Goal: Communication & Community: Ask a question

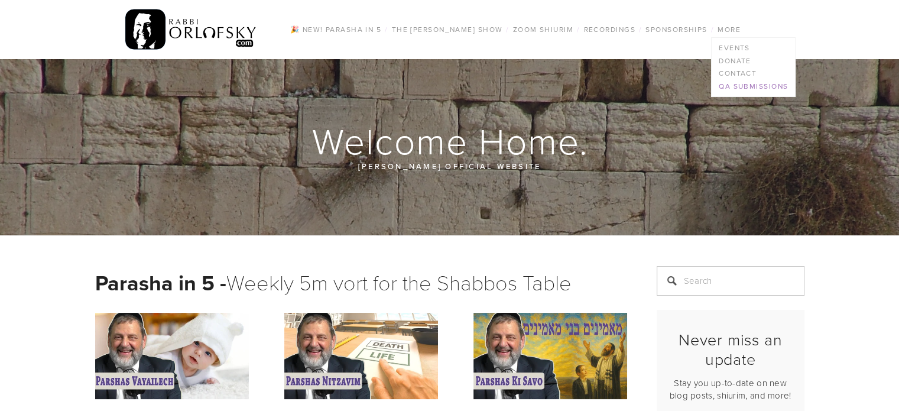
click at [745, 85] on link "QA Submissions" at bounding box center [753, 86] width 83 height 13
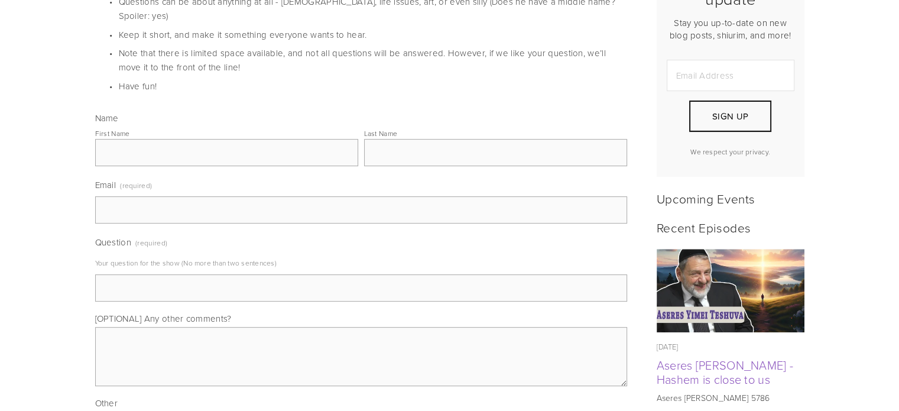
scroll to position [414, 0]
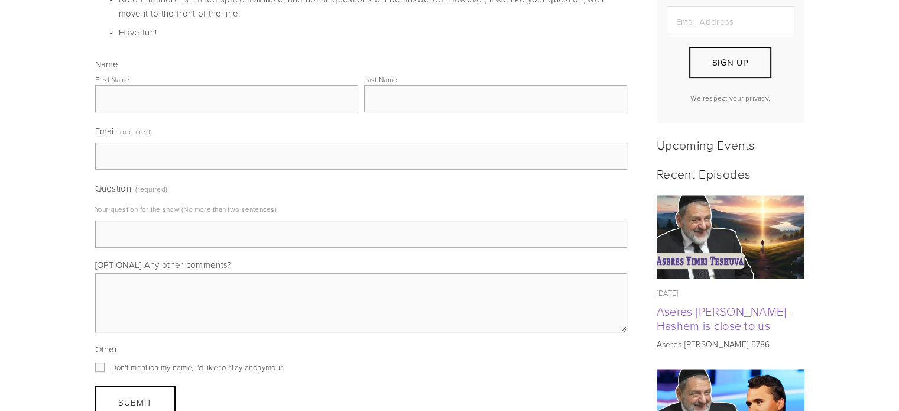
click at [200, 221] on input "Question (required)" at bounding box center [361, 234] width 532 height 27
paste input "Rabbi Orlofsky, as olim living in Eretz Yisrael for over a decade, we're strugg…"
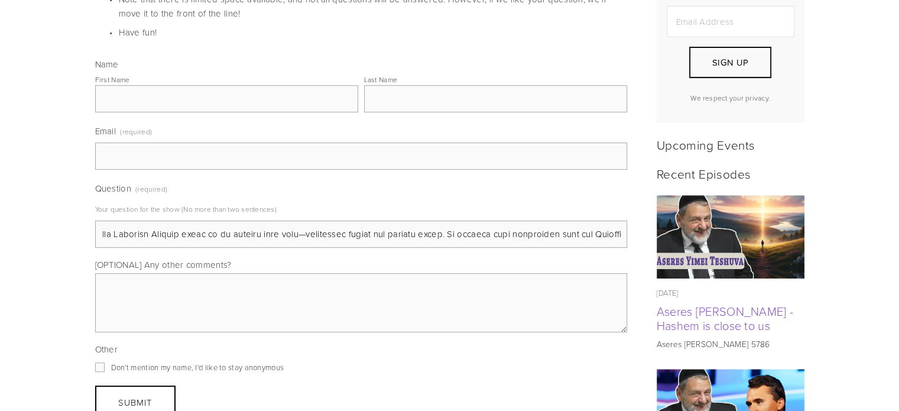
scroll to position [0, 0]
drag, startPoint x: 200, startPoint y: 215, endPoint x: 37, endPoint y: 215, distance: 163.2
click at [248, 226] on input "Question (required)" at bounding box center [361, 234] width 532 height 27
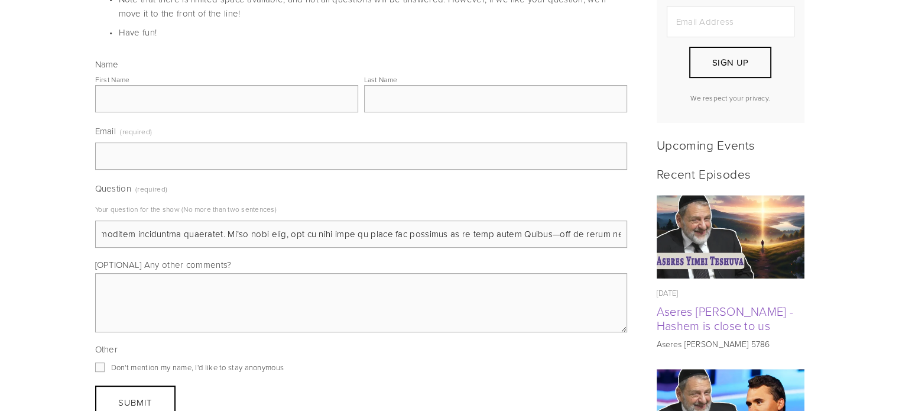
drag, startPoint x: 246, startPoint y: 221, endPoint x: 573, endPoint y: 241, distance: 327.6
click at [144, 221] on input "Question (required)" at bounding box center [361, 234] width 532 height 27
drag, startPoint x: 101, startPoint y: 217, endPoint x: 797, endPoint y: 222, distance: 696.1
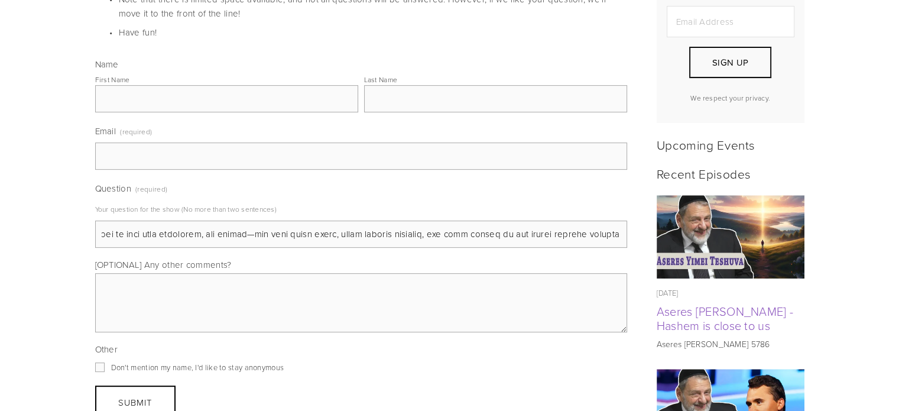
paste input "We've been living in Eretz Yisrael for 13 years. My husband fits the Israeli ch…"
drag, startPoint x: 571, startPoint y: 215, endPoint x: 0, endPoint y: 217, distance: 570.7
type input "We've been living in Eretz Yisrael for 13 years. My husband fits the Israeli ch…"
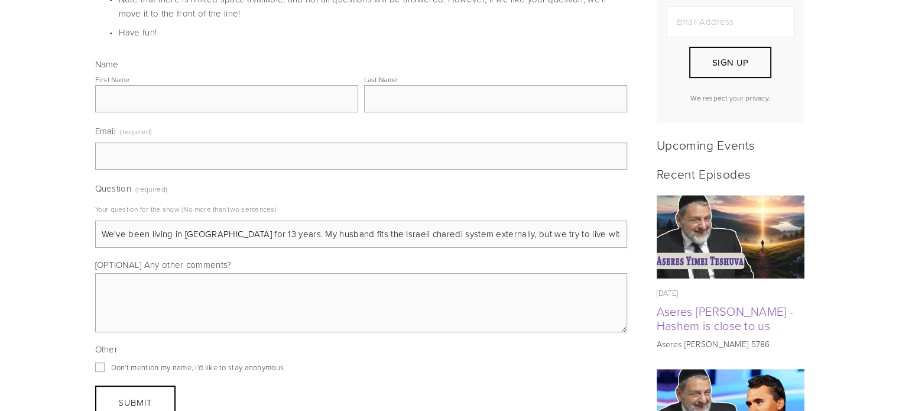
click at [229, 273] on textarea "[OPTIONAL] Any other comments?" at bounding box center [361, 302] width 532 height 59
click at [163, 85] on input "First Name" at bounding box center [226, 98] width 263 height 27
type input "חנה מרים"
type input "שולגסר"
type input "cm.schulgasser@gmail.com"
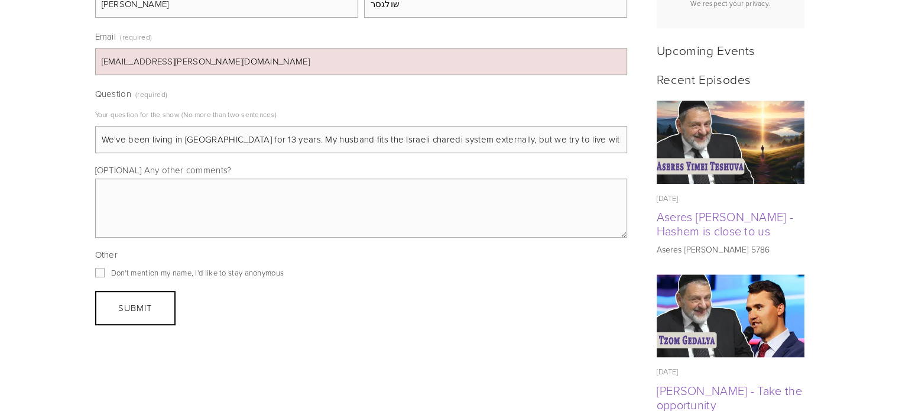
scroll to position [532, 0]
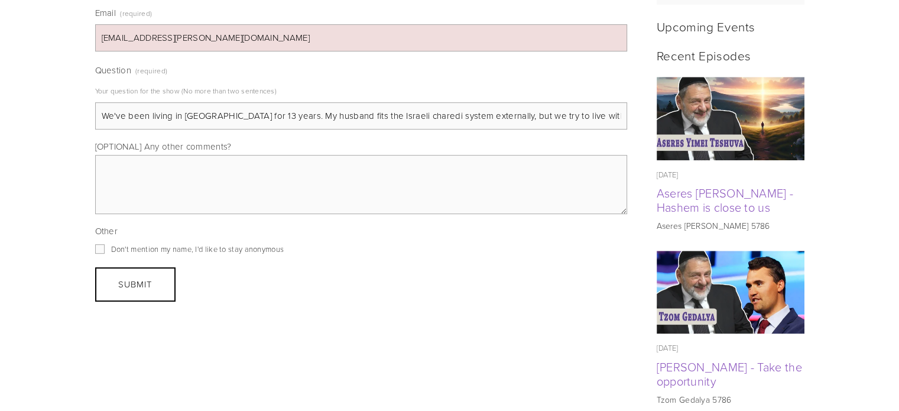
click at [100, 244] on input "Don't mention my name, I'd like to stay anonymous" at bounding box center [99, 248] width 9 height 9
checkbox input "true"
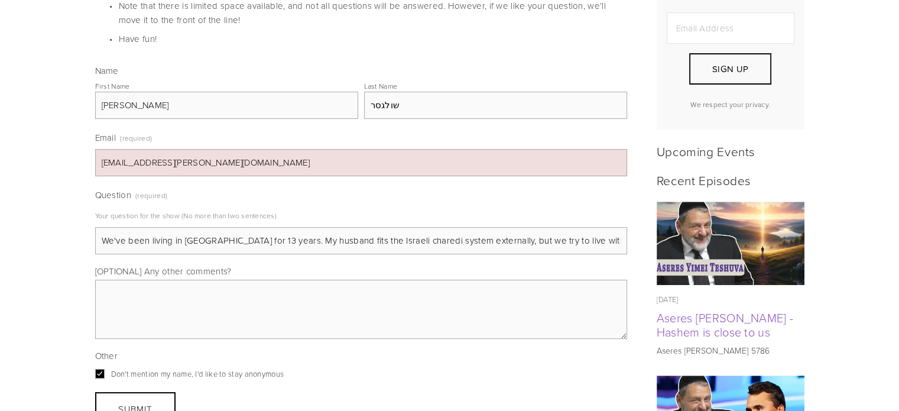
scroll to position [414, 0]
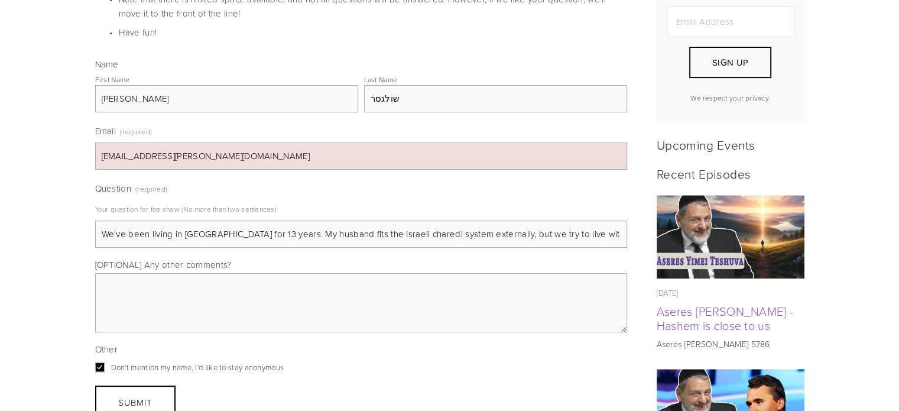
click at [257, 273] on textarea "[OPTIONAL] Any other comments?" at bounding box center [361, 302] width 532 height 59
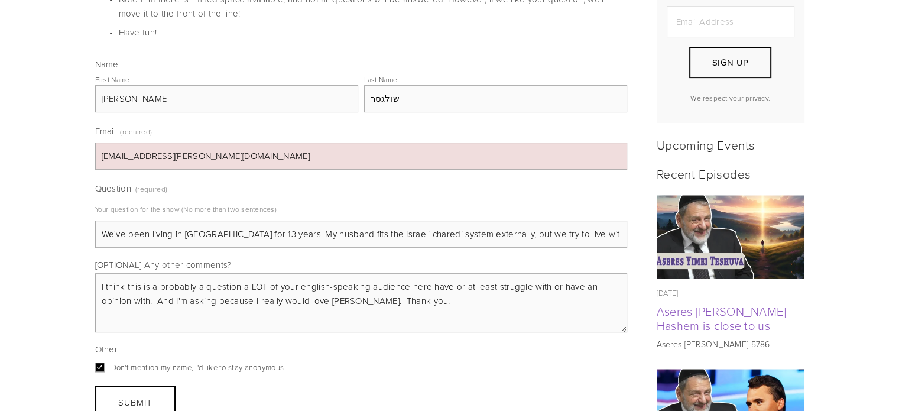
click at [486, 284] on textarea "I think this is a probably a question a LOT of your english-speaking audience h…" at bounding box center [361, 302] width 532 height 59
click at [187, 278] on textarea "I think this is a probably a question a LOT of your english-speaking audience h…" at bounding box center [361, 302] width 532 height 59
click at [150, 285] on textarea "I think this is a probably a question a LOT of your english-speaking audience h…" at bounding box center [361, 302] width 532 height 59
click at [342, 281] on textarea "I think this is a probably a question a LOT of your english-speaking audience h…" at bounding box center [361, 302] width 532 height 59
click at [405, 287] on textarea "I think this is a probably a question a LOT of your english-speaking audience h…" at bounding box center [361, 302] width 532 height 59
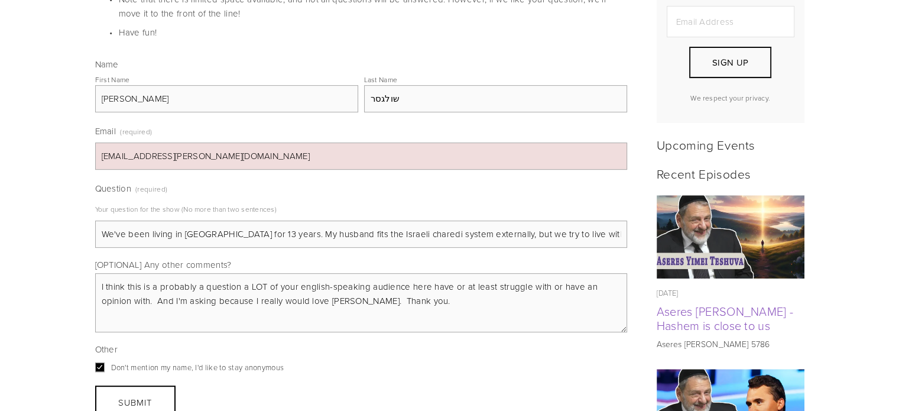
click at [350, 288] on textarea "I think this is a probably a question a LOT of your english-speaking audience h…" at bounding box center [361, 302] width 532 height 59
click at [474, 279] on textarea "I think this is a probably a question a LOT of your english-speaking audience h…" at bounding box center [361, 302] width 532 height 59
type textarea "I think this is a probably a question a LOT of your english-speaking audience h…"
click at [147, 396] on span "Submit" at bounding box center [135, 402] width 34 height 12
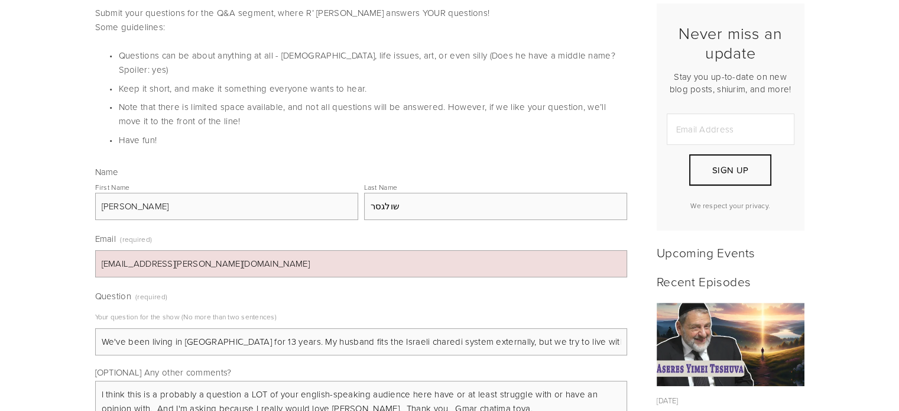
scroll to position [473, 0]
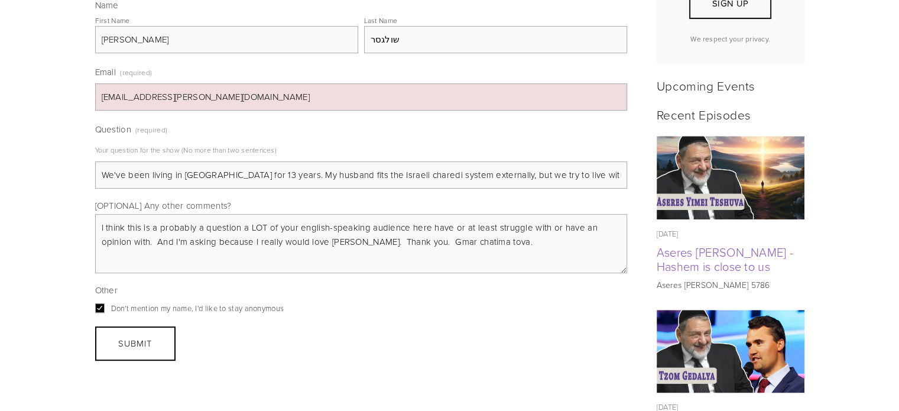
click at [195, 162] on input "We've been living in Eretz Yisrael for 13 years. My husband fits the Israeli ch…" at bounding box center [361, 174] width 532 height 27
drag, startPoint x: 426, startPoint y: 165, endPoint x: 623, endPoint y: 164, distance: 196.9
click at [624, 164] on input "We've been living in Eretz Yisrael for 13 years. My husband fits the Israeli ch…" at bounding box center [361, 174] width 532 height 27
click at [553, 166] on input "We've been living in Eretz Yisrael for 13 years. My husband fits the Israeli ch…" at bounding box center [361, 174] width 532 height 27
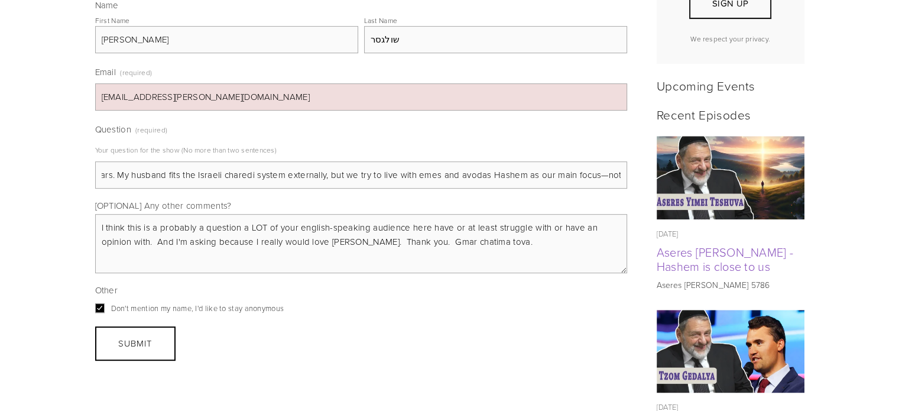
click at [203, 245] on textarea "I think this is a probably a question a LOT of your english-speaking audience h…" at bounding box center [361, 243] width 532 height 59
drag, startPoint x: 477, startPoint y: 163, endPoint x: 683, endPoint y: 163, distance: 206.4
click at [555, 167] on input "We've been living in Eretz Yisrael for 13 years. My husband fits the Israeli ch…" at bounding box center [361, 174] width 532 height 27
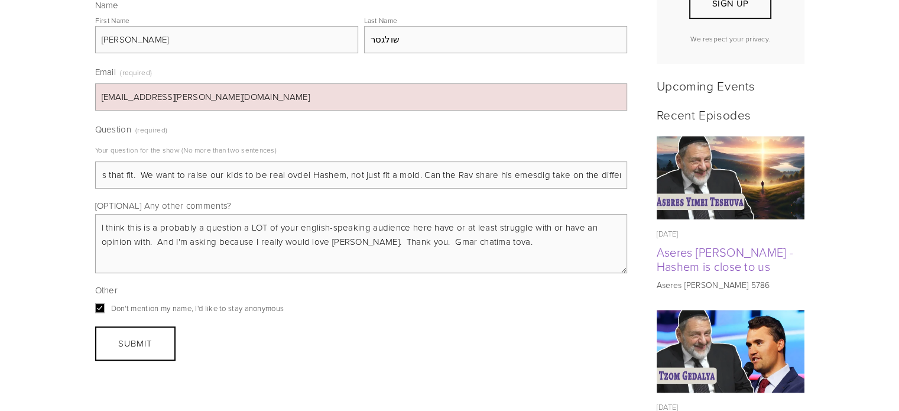
scroll to position [0, 1876]
drag, startPoint x: 532, startPoint y: 165, endPoint x: 690, endPoint y: 158, distance: 158.0
click at [473, 164] on input "We've been living in Eretz Yisrael for 13 years. My husband fits the Israeli ch…" at bounding box center [361, 174] width 532 height 27
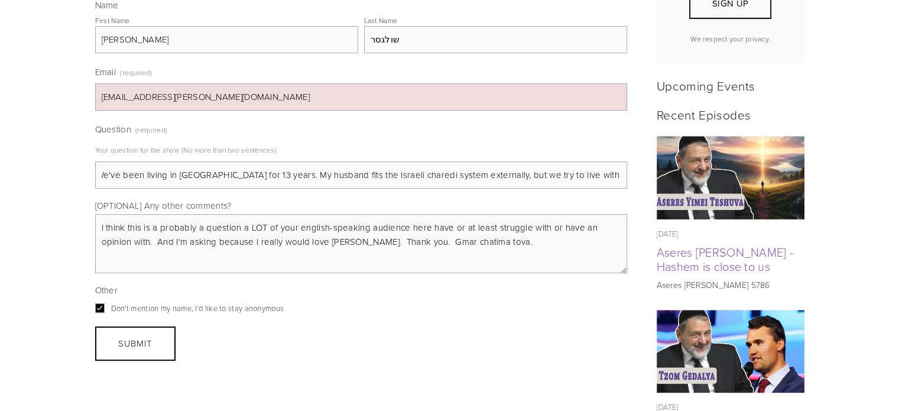
drag, startPoint x: 160, startPoint y: 160, endPoint x: 0, endPoint y: 141, distance: 161.3
click at [364, 146] on div "Question (required) Your question for the show (No more than two sentences) We'…" at bounding box center [361, 154] width 532 height 67
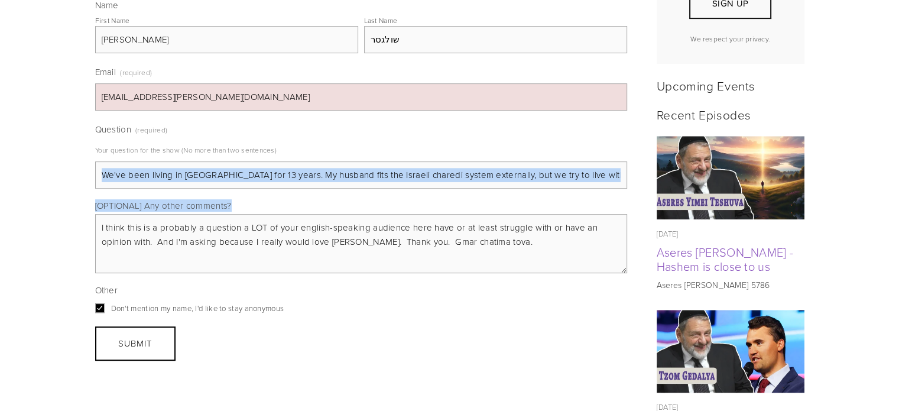
drag, startPoint x: 461, startPoint y: 176, endPoint x: 523, endPoint y: 158, distance: 64.6
click at [523, 158] on div "Name First Name חנה מרים Last Name שולגסר Email (required) cm.schulgasser@gmail…" at bounding box center [361, 157] width 532 height 316
click at [523, 161] on input "We've been living in Eretz Yisrael for 13 years. My husband fits the Israeli ch…" at bounding box center [361, 174] width 532 height 27
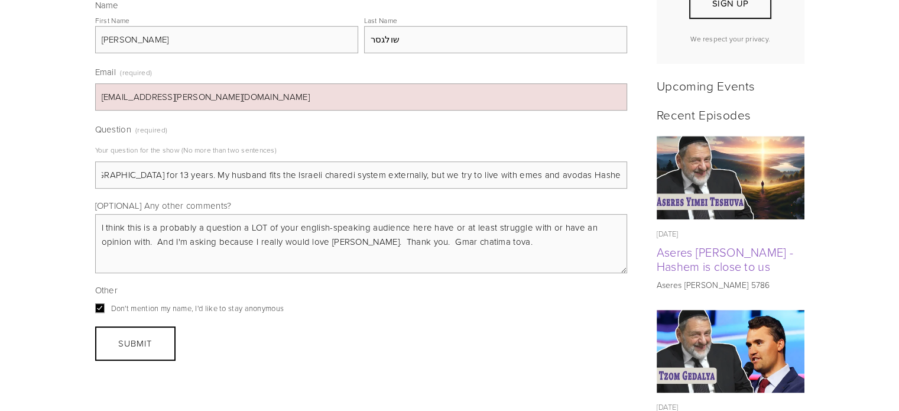
scroll to position [0, 112]
drag, startPoint x: 576, startPoint y: 163, endPoint x: 551, endPoint y: 161, distance: 24.9
click at [551, 161] on input "We've been living in Eretz Yisrael for 13 years. My husband fits the Israeli ch…" at bounding box center [361, 174] width 532 height 27
drag, startPoint x: 578, startPoint y: 160, endPoint x: 554, endPoint y: 159, distance: 24.3
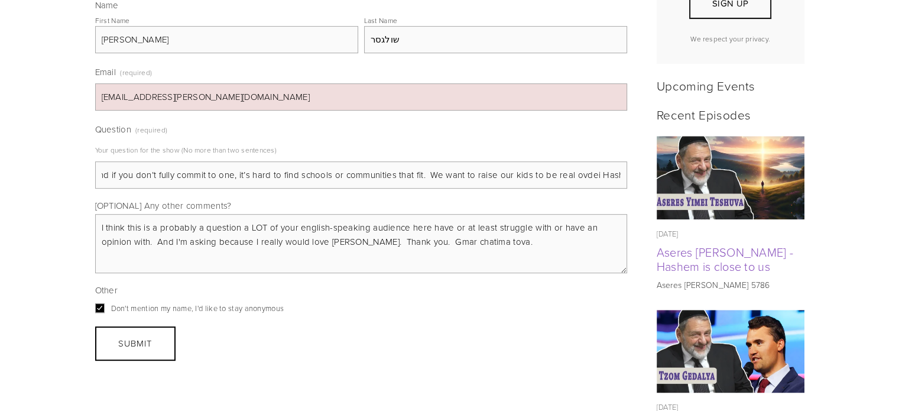
click at [554, 161] on input "We've been living in Eretz Yisrael for 13 years. My husband fits the Israeli ch…" at bounding box center [361, 174] width 532 height 27
type input "We've been living in Eretz Yisrael for 13 years. My husband fits the Israeli ch…"
click at [114, 326] on button "Submit Submit" at bounding box center [135, 343] width 80 height 34
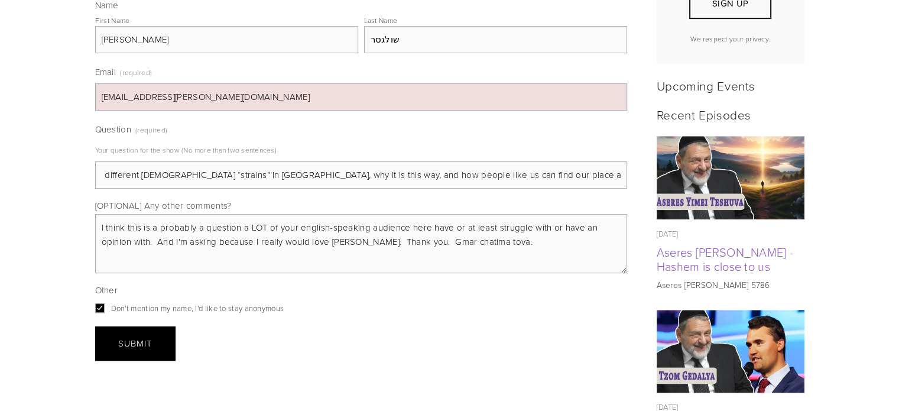
scroll to position [0, 0]
click at [153, 328] on button "Submit Submit" at bounding box center [135, 343] width 80 height 34
click at [166, 326] on button "Submit Submit" at bounding box center [135, 343] width 80 height 34
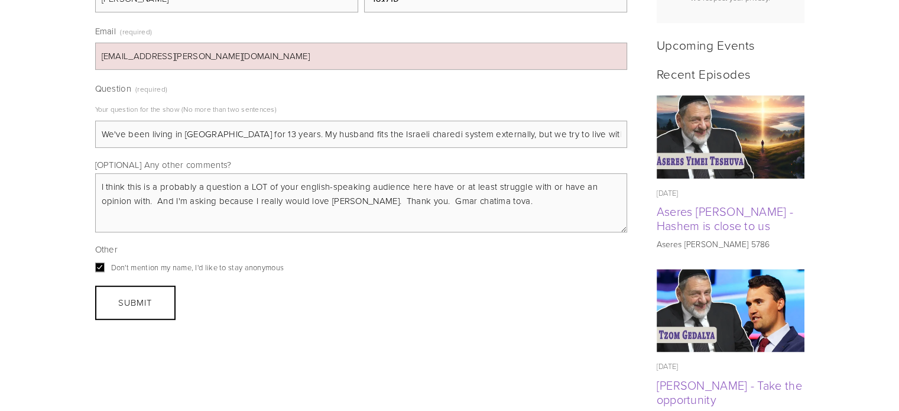
scroll to position [532, 0]
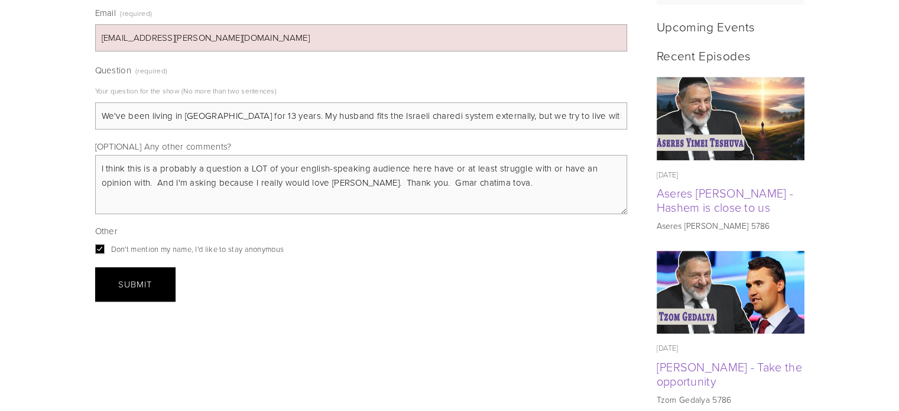
click at [157, 267] on button "Submit Submit" at bounding box center [135, 284] width 80 height 34
